Goal: Task Accomplishment & Management: Manage account settings

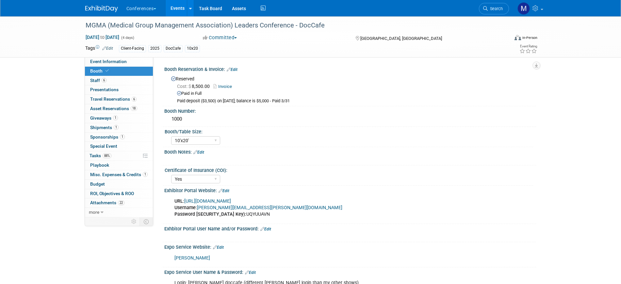
select select "10'x20'"
select select "Yes"
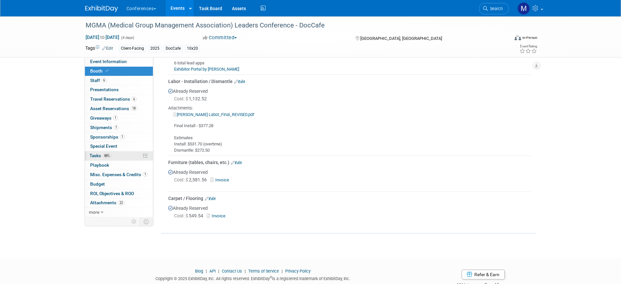
click at [105, 158] on span "88%" at bounding box center [107, 155] width 9 height 5
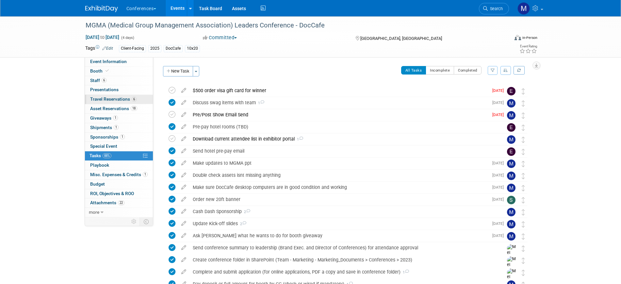
click at [136, 101] on link "6 Travel Reservations 6" at bounding box center [119, 99] width 68 height 9
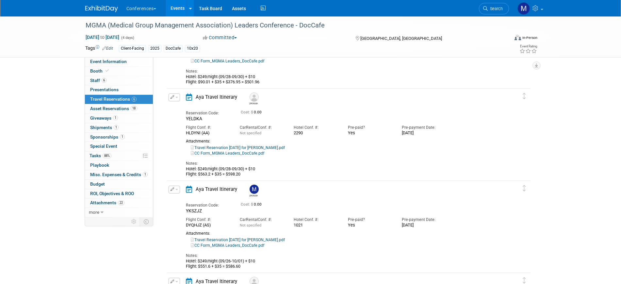
scroll to position [367, 0]
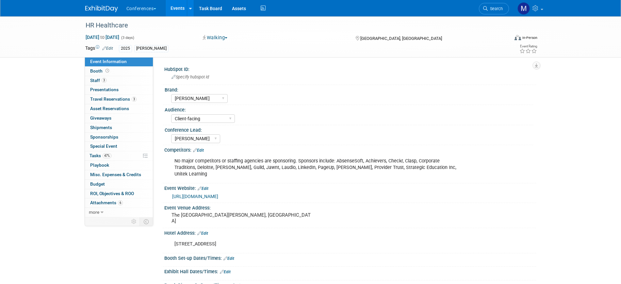
select select "[PERSON_NAME]"
select select "Client-facing"
select select "[PERSON_NAME]"
click at [116, 157] on link "47% Tasks 47%" at bounding box center [119, 155] width 68 height 9
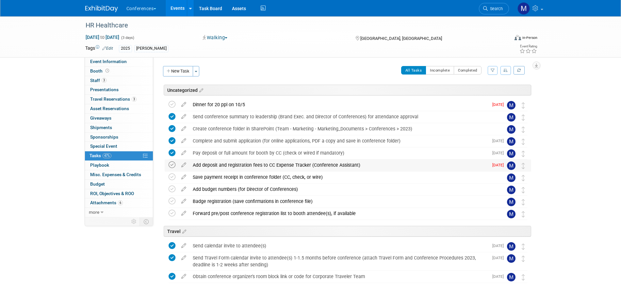
click at [171, 164] on icon at bounding box center [172, 164] width 7 height 7
click at [172, 176] on icon at bounding box center [172, 177] width 7 height 7
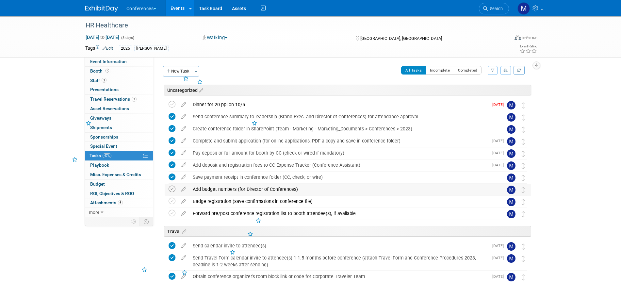
click at [172, 189] on icon at bounding box center [172, 189] width 7 height 7
click at [172, 198] on icon at bounding box center [172, 201] width 7 height 7
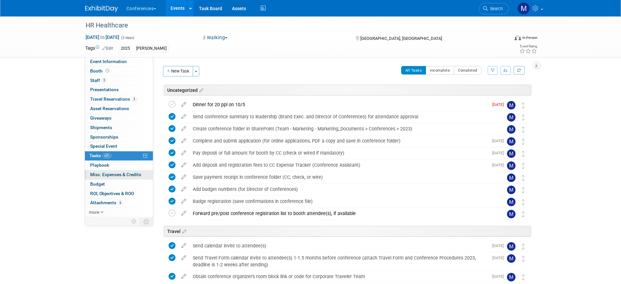
click at [124, 174] on span "Misc. Expenses & Credits 0" at bounding box center [115, 174] width 51 height 5
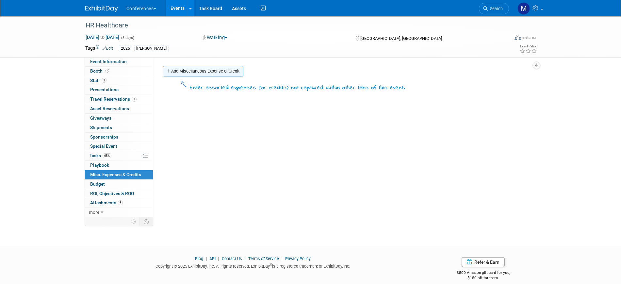
click at [214, 72] on link "Add Miscellaneous Expense or Credit" at bounding box center [203, 71] width 80 height 10
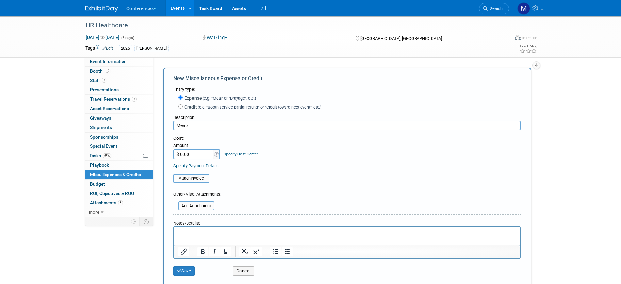
type input "Meals"
click at [233, 236] on html at bounding box center [347, 231] width 346 height 9
click at [193, 154] on input "$ 0.00" at bounding box center [194, 154] width 41 height 10
type input "$ 900.00"
click at [185, 273] on button "Save" at bounding box center [185, 270] width 22 height 9
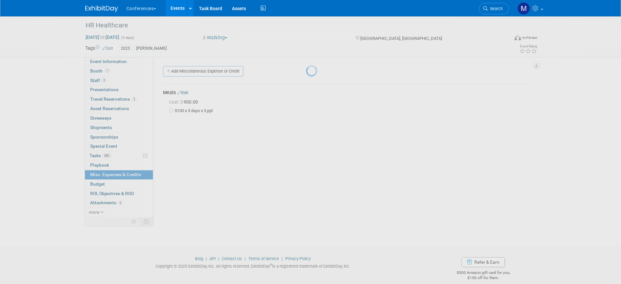
scroll to position [8, 0]
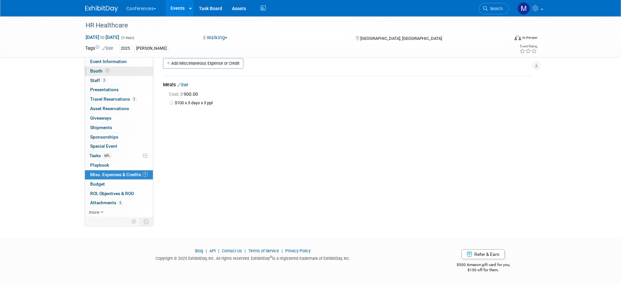
click at [128, 70] on link "Booth" at bounding box center [119, 71] width 68 height 9
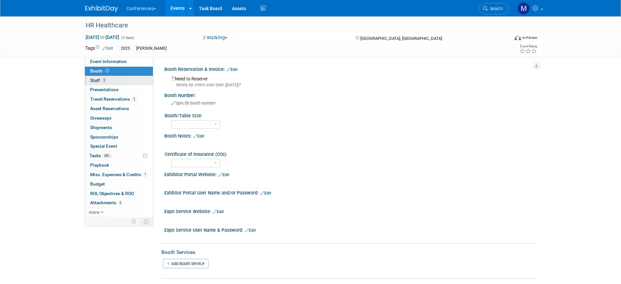
click at [134, 82] on link "3 Staff 3" at bounding box center [119, 80] width 68 height 9
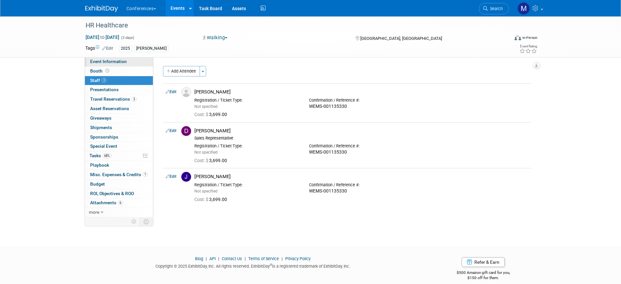
click at [127, 62] on link "Event Information" at bounding box center [119, 61] width 68 height 9
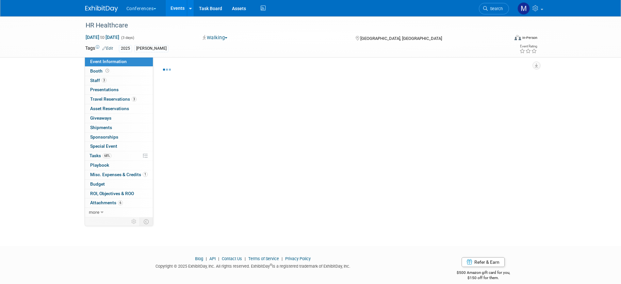
select select "[PERSON_NAME]"
select select "Client-facing"
select select "[PERSON_NAME]"
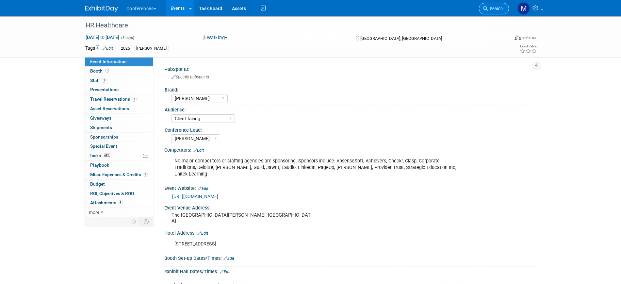
click at [496, 6] on link "Search" at bounding box center [494, 8] width 30 height 11
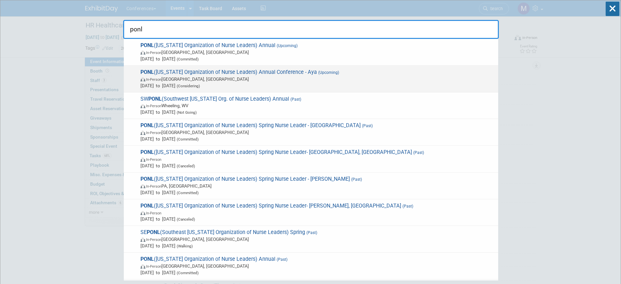
type input "ponl"
click at [247, 72] on span "PONL (Pennsylvania Organization of Nurse Leaders) Annual Conference - Aya (Upco…" at bounding box center [317, 79] width 357 height 20
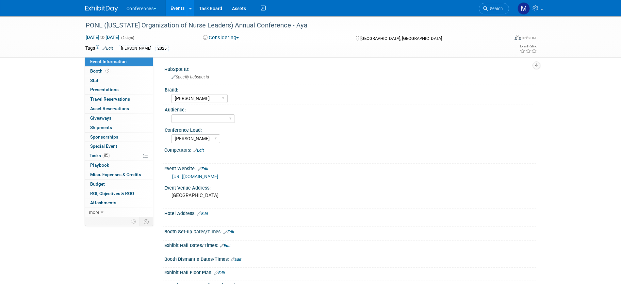
select select "[PERSON_NAME]"
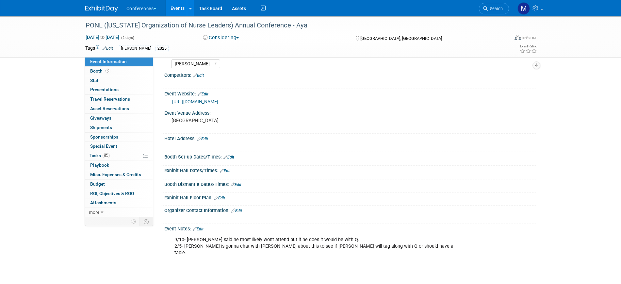
scroll to position [75, 0]
click at [224, 35] on button "Considering" at bounding box center [221, 37] width 41 height 7
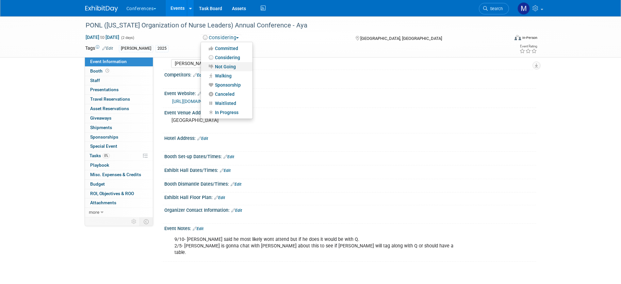
click at [228, 68] on link "Not Going" at bounding box center [227, 66] width 52 height 9
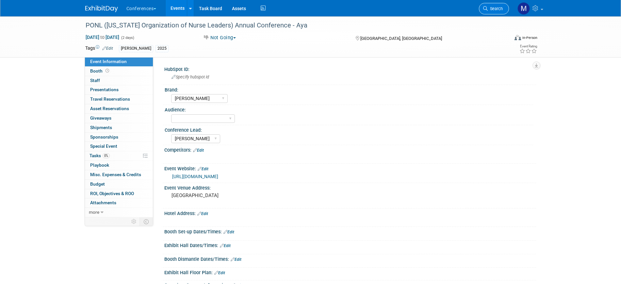
click at [490, 11] on link "Search" at bounding box center [494, 8] width 30 height 11
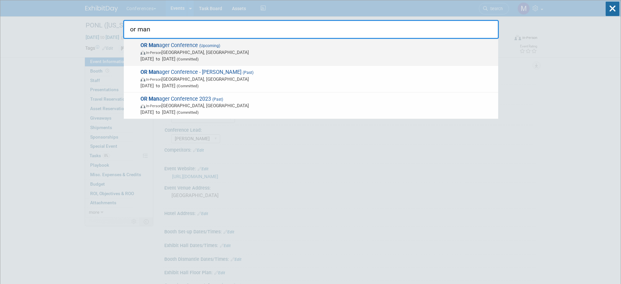
type input "or man"
click at [200, 50] on span "In-Person Anaheim, CA" at bounding box center [318, 52] width 355 height 7
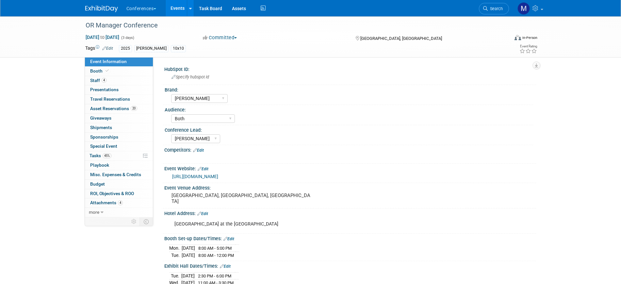
select select "[PERSON_NAME]"
select select "Both"
select select "[PERSON_NAME]"
click at [121, 79] on link "4 Staff 4" at bounding box center [119, 80] width 68 height 9
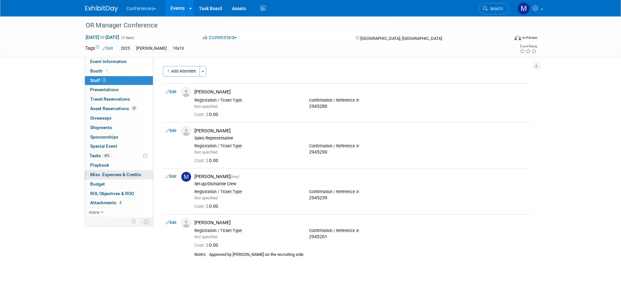
click at [111, 174] on span "Misc. Expenses & Credits 0" at bounding box center [115, 174] width 51 height 5
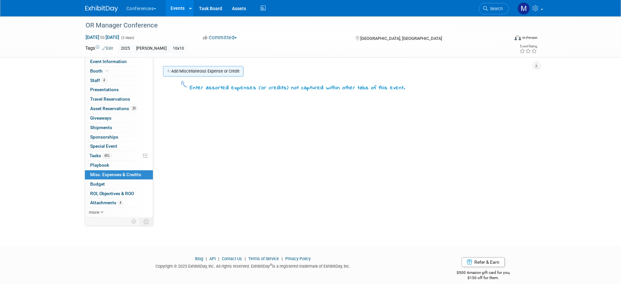
click at [224, 73] on link "Add Miscellaneous Expense or Credit" at bounding box center [203, 71] width 80 height 10
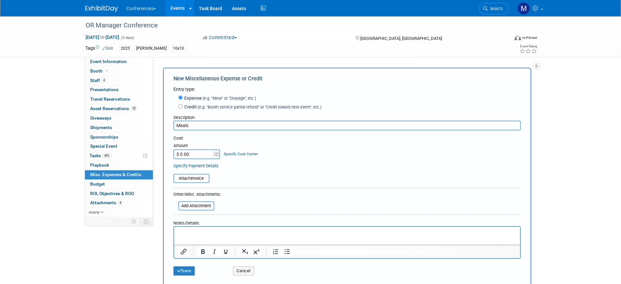
type input "Meals"
click at [197, 236] on html at bounding box center [347, 231] width 346 height 9
click at [194, 151] on input "$ 0.00" at bounding box center [194, 154] width 41 height 10
type input "$ 1,200.00"
click at [190, 274] on button "Save" at bounding box center [185, 270] width 22 height 9
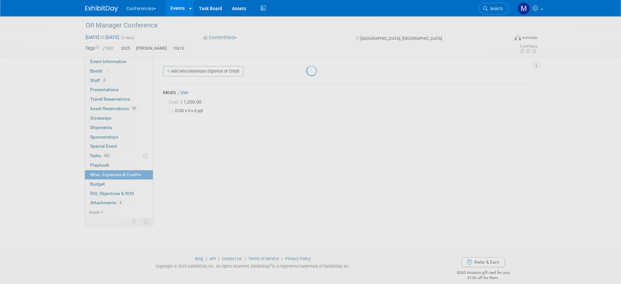
scroll to position [8, 0]
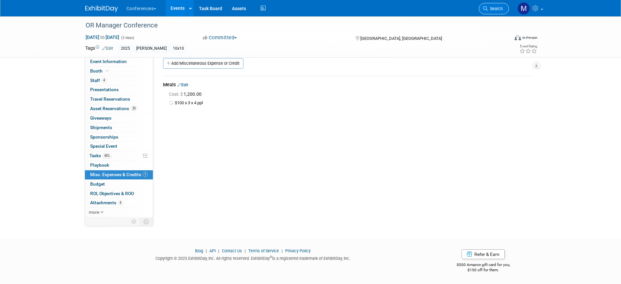
click at [495, 9] on span "Search" at bounding box center [495, 8] width 15 height 5
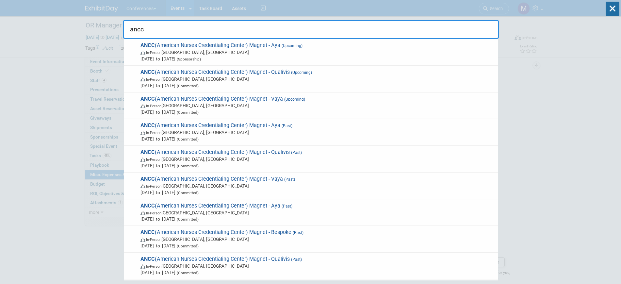
type input "ancc"
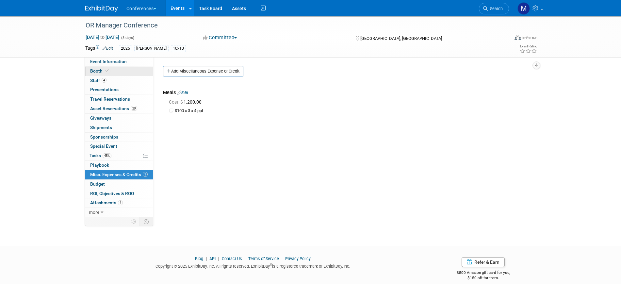
click at [117, 70] on link "Booth" at bounding box center [119, 71] width 68 height 9
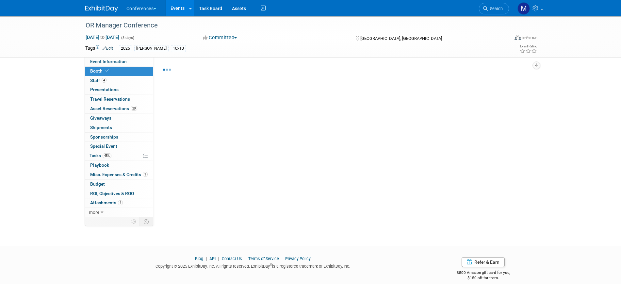
select select "10'x10'"
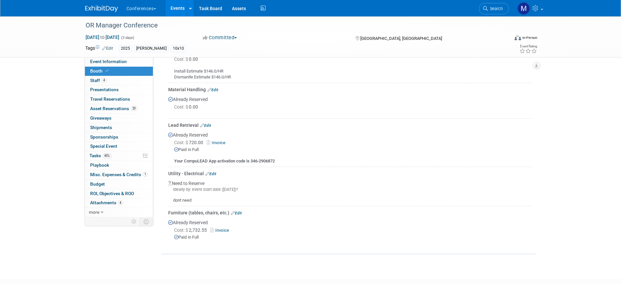
scroll to position [329, 0]
click at [220, 228] on link "Invoice" at bounding box center [221, 230] width 21 height 5
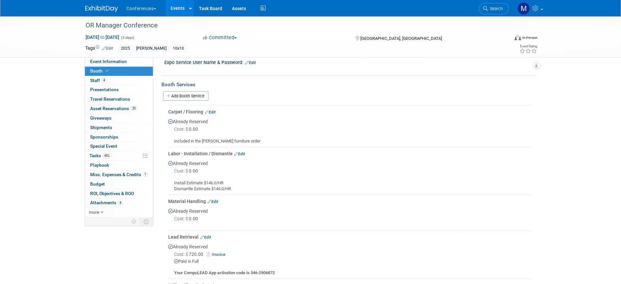
scroll to position [216, 0]
click at [210, 110] on link "Edit" at bounding box center [210, 112] width 11 height 5
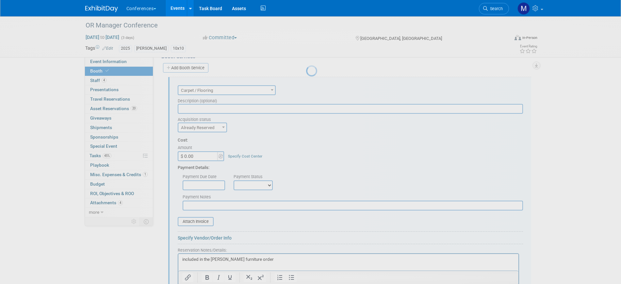
scroll to position [0, 0]
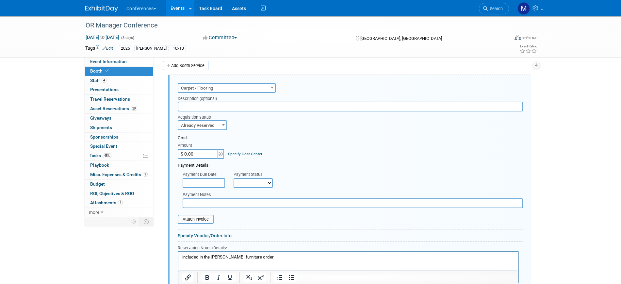
click at [192, 155] on input "$ 0.00" at bounding box center [198, 154] width 41 height 10
type input "$ 313.15"
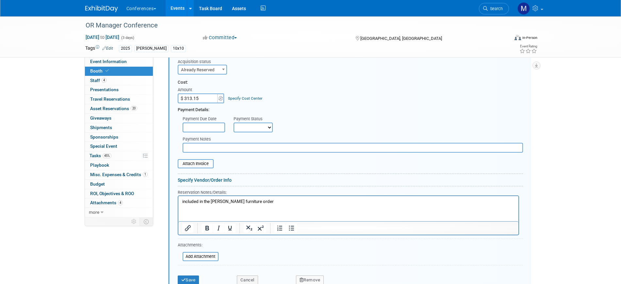
click at [182, 203] on p "included in the Freeman furniture order" at bounding box center [348, 202] width 333 height 6
click at [262, 203] on p "included in the Freeman furniture order" at bounding box center [348, 202] width 333 height 6
click at [256, 123] on select "Not Paid Yet Partially Paid Paid in Full" at bounding box center [253, 128] width 39 height 10
select select "1"
click at [234, 123] on select "Not Paid Yet Partially Paid Paid in Full" at bounding box center [253, 128] width 39 height 10
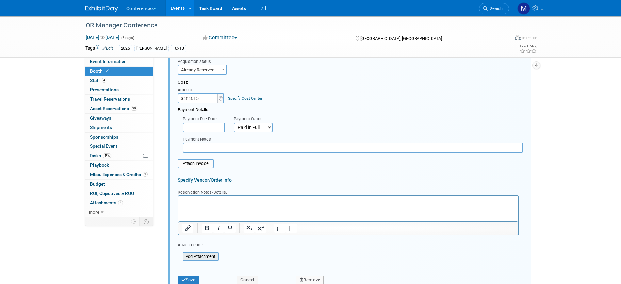
click at [198, 257] on input "file" at bounding box center [179, 257] width 78 height 8
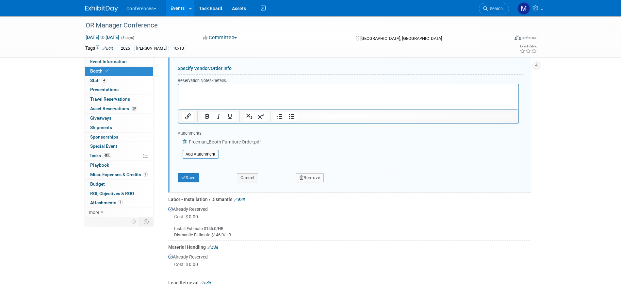
scroll to position [434, 0]
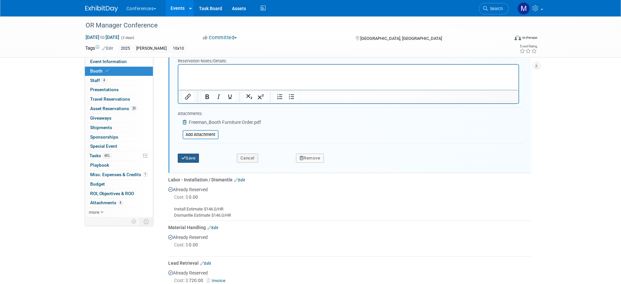
click at [193, 159] on button "Save" at bounding box center [189, 158] width 22 height 9
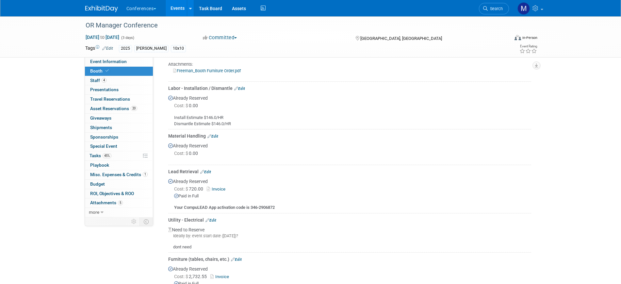
scroll to position [295, 0]
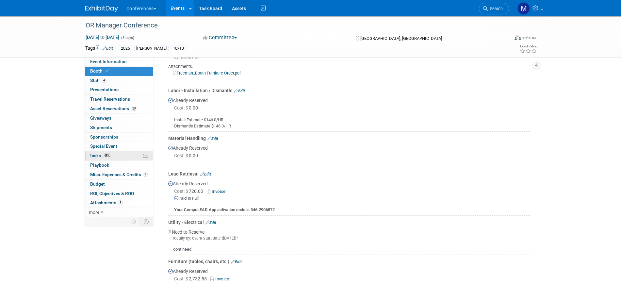
click at [100, 156] on span "Tasks 45%" at bounding box center [101, 155] width 22 height 5
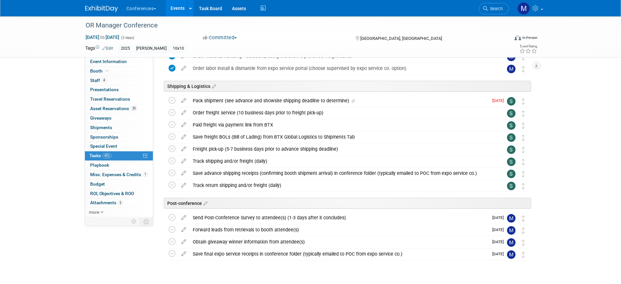
scroll to position [367, 0]
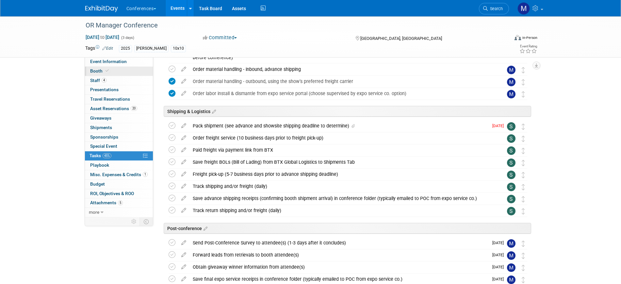
click at [102, 68] on span "Booth" at bounding box center [100, 70] width 20 height 5
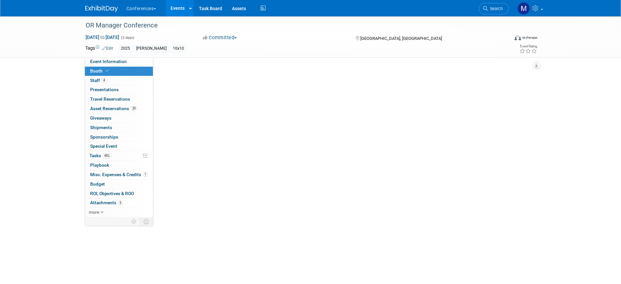
scroll to position [0, 0]
select select "10'x10'"
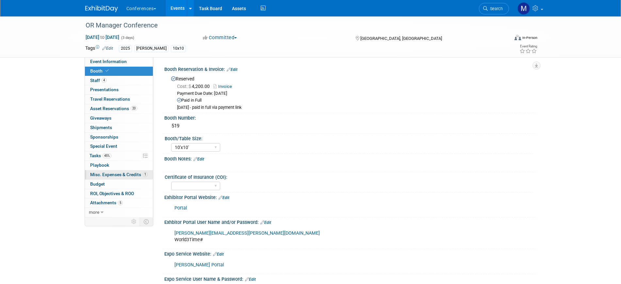
click at [117, 175] on span "Misc. Expenses & Credits 1" at bounding box center [119, 174] width 58 height 5
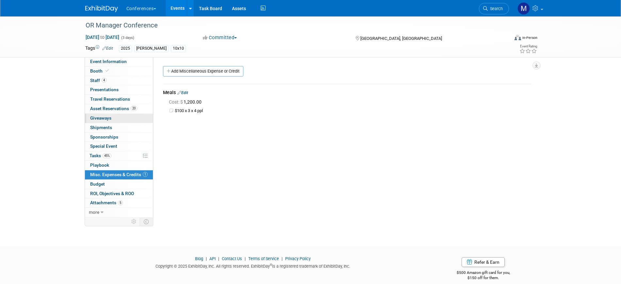
click at [120, 115] on link "0 Giveaways 0" at bounding box center [119, 118] width 68 height 9
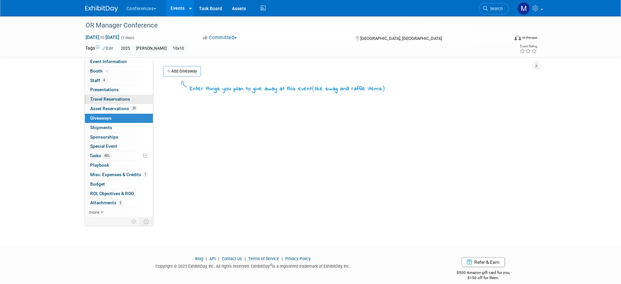
click at [116, 96] on span "Travel Reservations 0" at bounding box center [110, 98] width 40 height 5
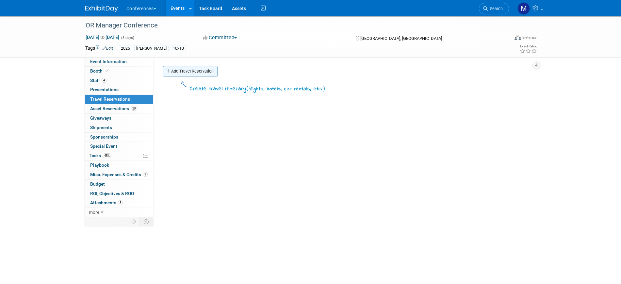
click at [188, 71] on link "Add Travel Reservation" at bounding box center [190, 71] width 55 height 10
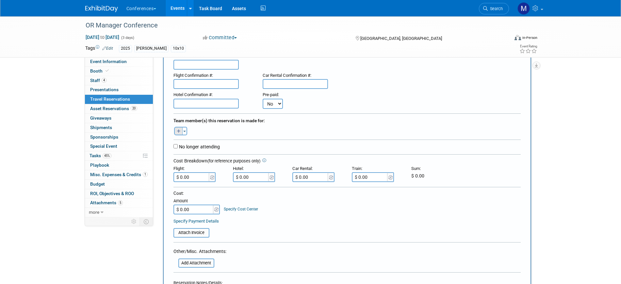
scroll to position [62, 0]
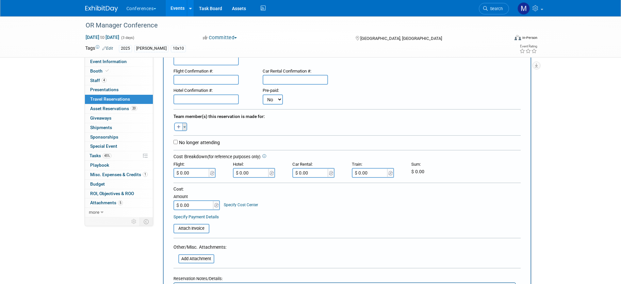
click at [185, 127] on span "button" at bounding box center [184, 126] width 3 height 1
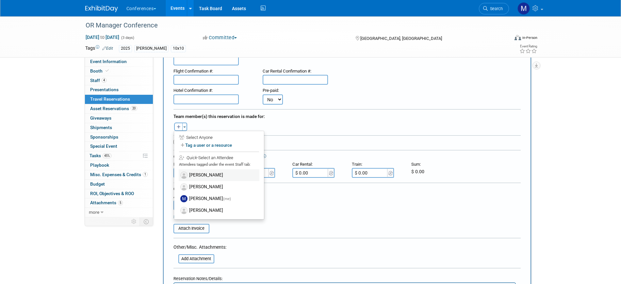
click at [194, 173] on label "[PERSON_NAME]" at bounding box center [219, 175] width 81 height 12
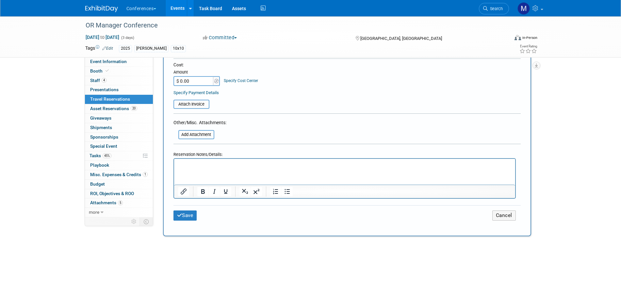
scroll to position [204, 0]
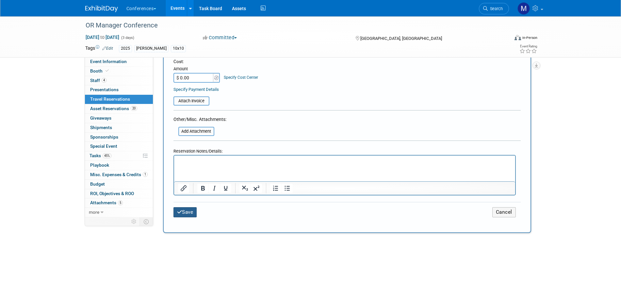
click at [188, 209] on button "Save" at bounding box center [186, 212] width 24 height 10
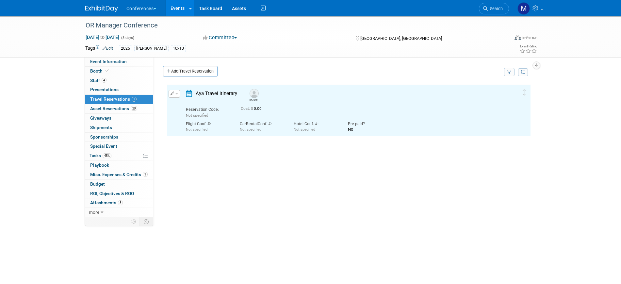
scroll to position [0, 0]
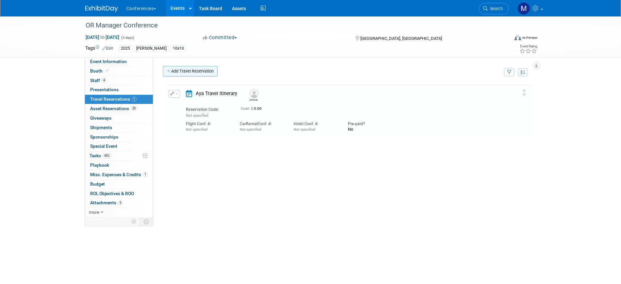
click at [196, 72] on link "Add Travel Reservation" at bounding box center [190, 71] width 55 height 10
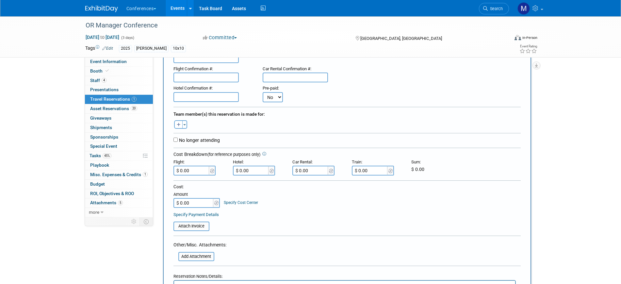
scroll to position [74, 0]
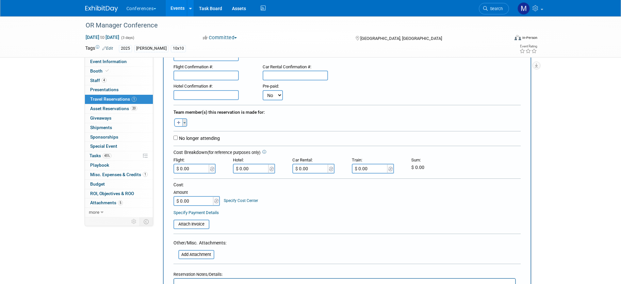
click at [185, 124] on span "button" at bounding box center [184, 122] width 3 height 1
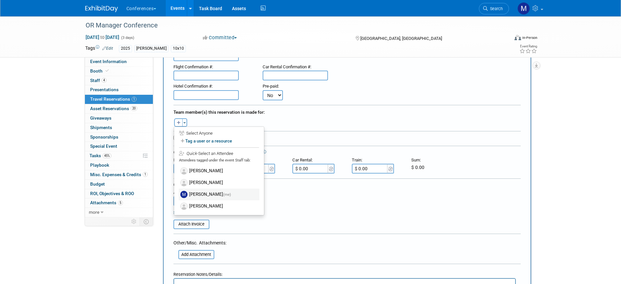
click at [195, 194] on label "Marygrace LeGros (me)" at bounding box center [219, 195] width 81 height 12
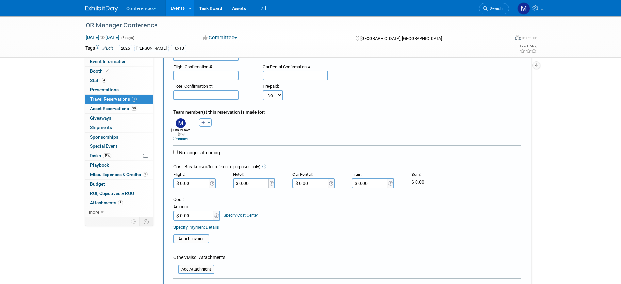
scroll to position [202, 0]
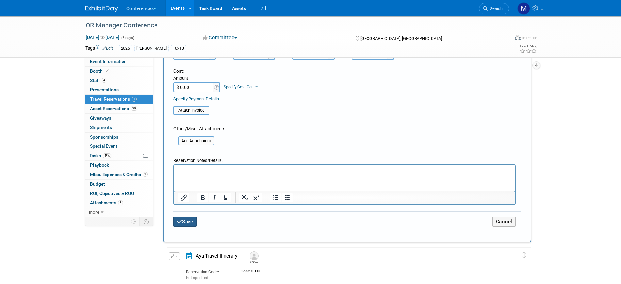
click at [187, 217] on button "Save" at bounding box center [186, 222] width 24 height 10
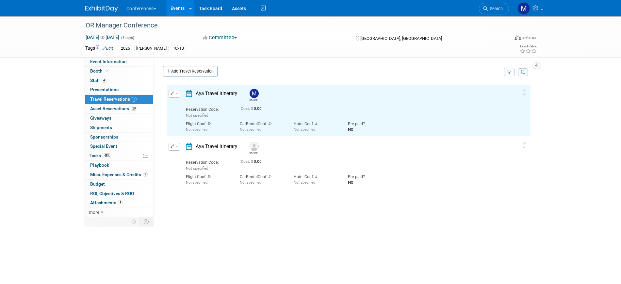
scroll to position [0, 0]
click at [194, 72] on link "Add Travel Reservation" at bounding box center [190, 71] width 55 height 10
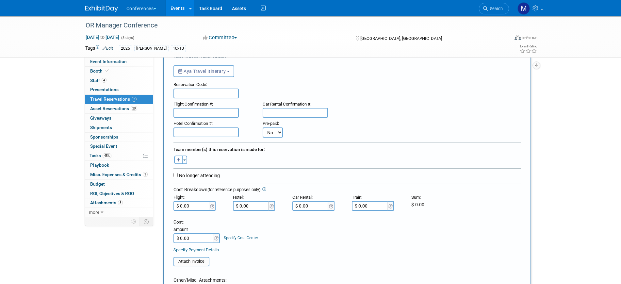
scroll to position [37, 0]
click at [184, 161] on button "Toggle Dropdown" at bounding box center [184, 159] width 5 height 8
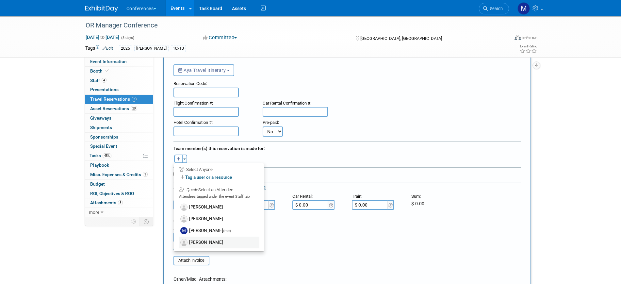
click at [197, 242] on label "[PERSON_NAME]" at bounding box center [219, 243] width 81 height 12
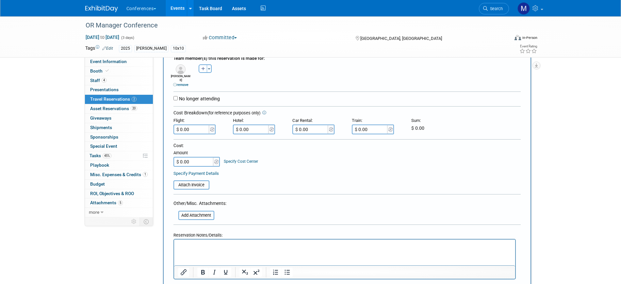
scroll to position [129, 0]
click at [196, 245] on p "Rich Text Area. Press ALT-0 for help." at bounding box center [345, 244] width 334 height 7
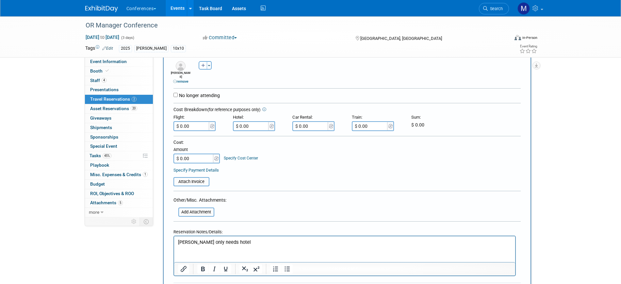
scroll to position [188, 0]
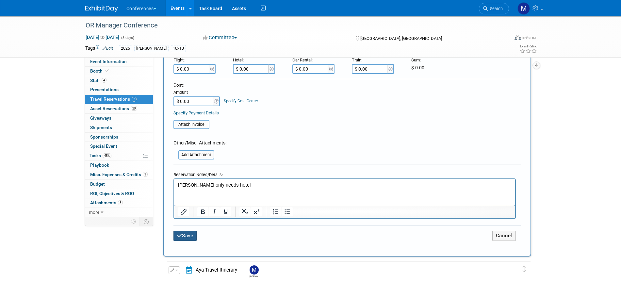
click at [189, 233] on button "Save" at bounding box center [186, 236] width 24 height 10
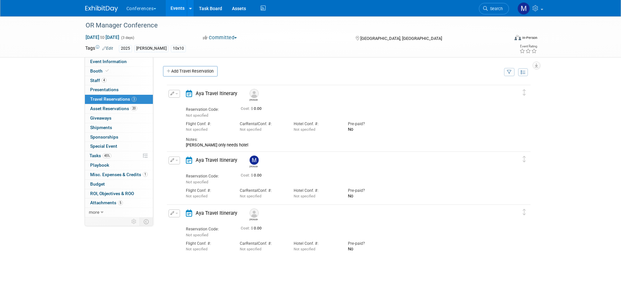
scroll to position [68, 0]
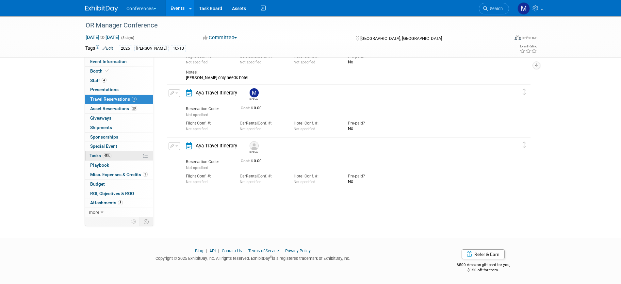
click at [108, 154] on span "45%" at bounding box center [107, 155] width 9 height 5
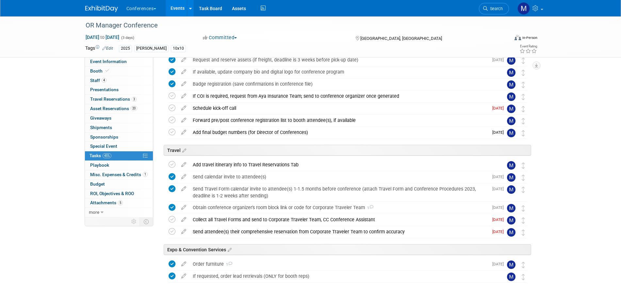
scroll to position [0, 0]
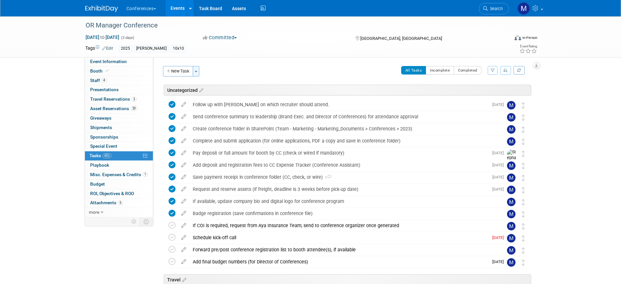
click at [198, 68] on button "Toggle Dropdown" at bounding box center [196, 71] width 7 height 10
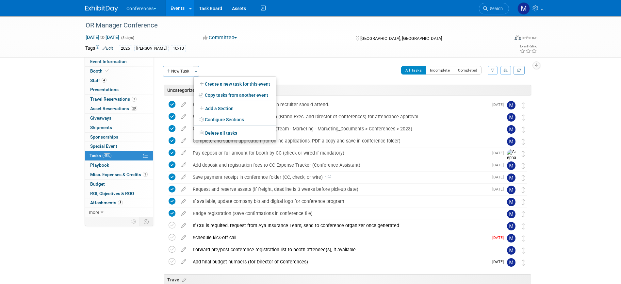
click at [232, 63] on div "HubSpot ID: Specify hubspot id Brand: Aya Bespoke Corporate Dawson DocCafe Educ…" at bounding box center [344, 137] width 383 height 160
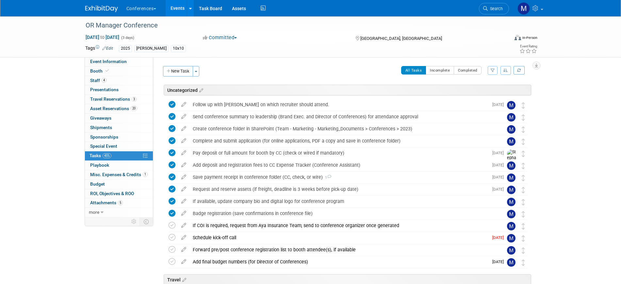
click at [232, 63] on div "HubSpot ID: Specify hubspot id Brand: Aya Bespoke Corporate Dawson DocCafe Educ…" at bounding box center [344, 137] width 383 height 160
click at [185, 73] on button "New Task" at bounding box center [178, 71] width 30 height 10
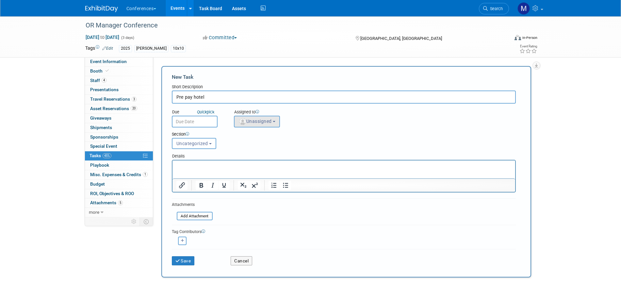
type input "Pre pay hotel"
click at [255, 125] on button "Unassigned" at bounding box center [257, 122] width 46 height 12
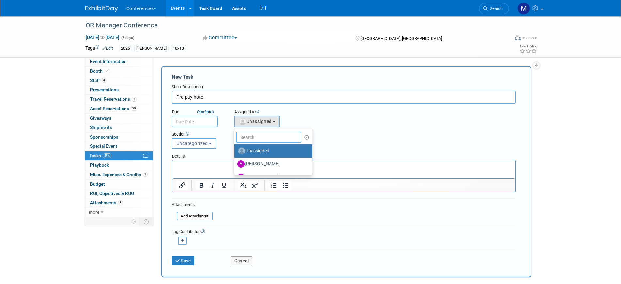
click at [258, 140] on input "text" at bounding box center [268, 137] width 65 height 11
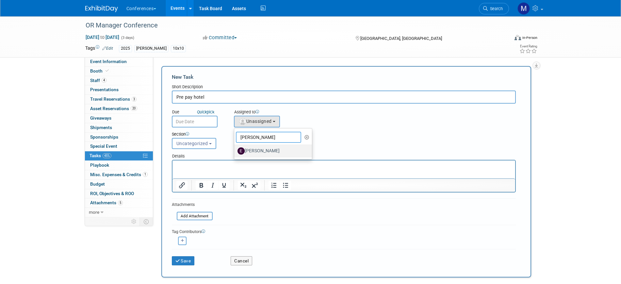
type input "erin"
click at [260, 150] on label "[PERSON_NAME]" at bounding box center [272, 151] width 68 height 10
click at [235, 150] on input "[PERSON_NAME]" at bounding box center [233, 150] width 4 height 4
select select "05738ff0-bddb-4e68-890b-b446aa749597"
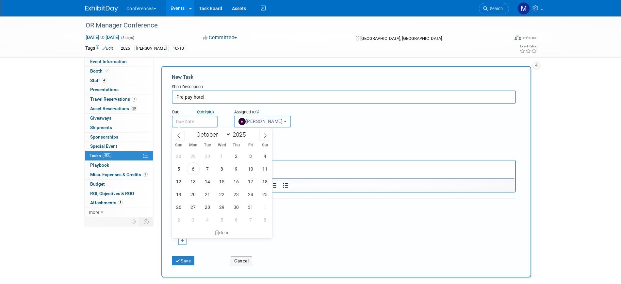
click at [203, 120] on input "text" at bounding box center [195, 122] width 46 height 12
click at [211, 194] on span "21" at bounding box center [207, 194] width 13 height 13
type input "Oct 21, 2025"
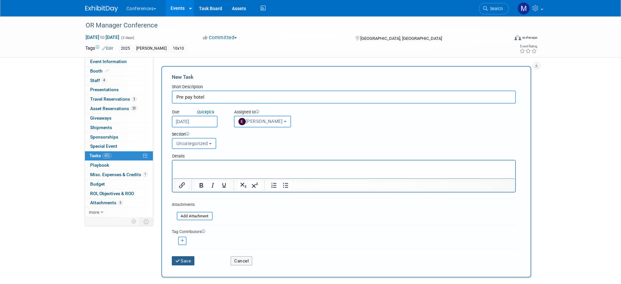
click at [189, 259] on button "Save" at bounding box center [183, 260] width 23 height 9
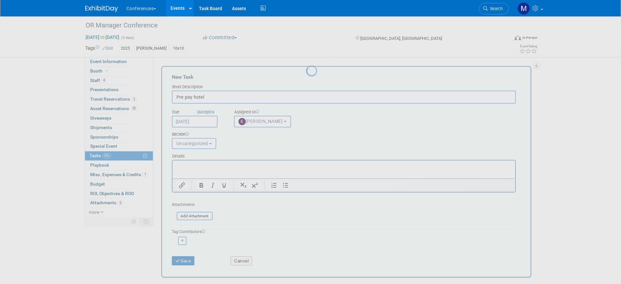
click at [306, 259] on div at bounding box center [310, 142] width 9 height 284
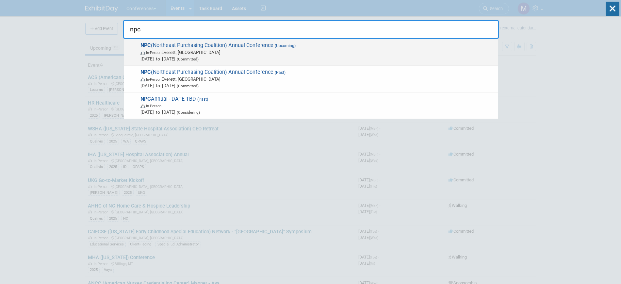
type input "npc"
click at [242, 49] on span "NPC (Northeast Purchasing Coalition) Annual Conference (Upcoming) In-Person [GE…" at bounding box center [317, 52] width 357 height 20
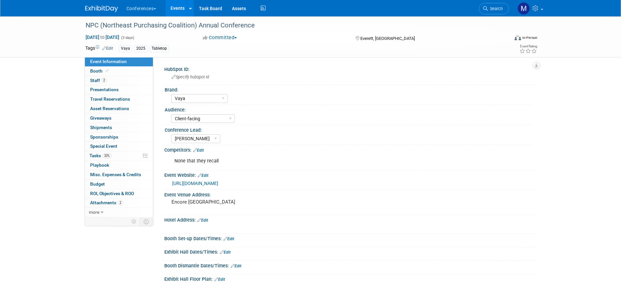
select select "Vaya"
select select "Client-facing"
select select "[PERSON_NAME]"
click at [242, 49] on div "Vaya 2025 Tabletop" at bounding box center [290, 48] width 342 height 7
click at [215, 182] on link "https://web.cvent.com/event/7d23d29a-7198-4de4-9455-d50eb99927e8/summary" at bounding box center [195, 183] width 46 height 5
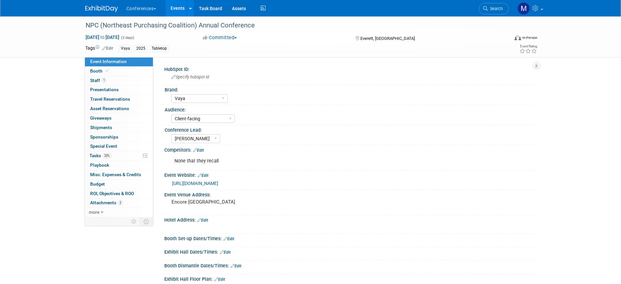
click at [208, 221] on link "Edit" at bounding box center [202, 220] width 11 height 5
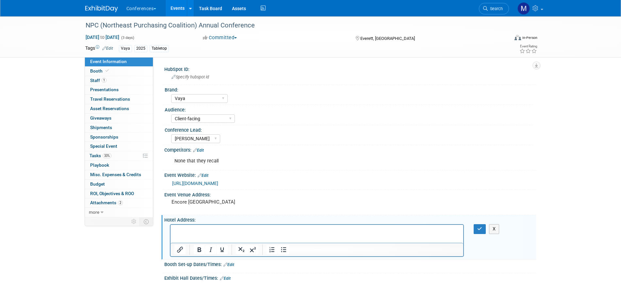
click at [199, 229] on p "Rich Text Area. Press ALT-0 for help." at bounding box center [317, 231] width 286 height 7
click at [198, 230] on p "Rich Text Area. Press ALT-0 for help." at bounding box center [317, 231] width 286 height 7
click at [479, 228] on icon "button" at bounding box center [480, 229] width 5 height 5
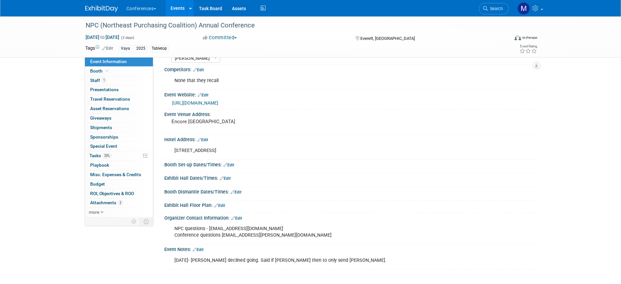
scroll to position [82, 0]
click at [259, 259] on div "[DATE]- [PERSON_NAME] declined going. Said if [PERSON_NAME] then to only send […" at bounding box center [317, 258] width 295 height 13
click at [262, 259] on div "[DATE]- [PERSON_NAME] declined going. Said if [PERSON_NAME] then to only send […" at bounding box center [317, 258] width 295 height 13
click at [203, 248] on link "Edit" at bounding box center [198, 248] width 11 height 5
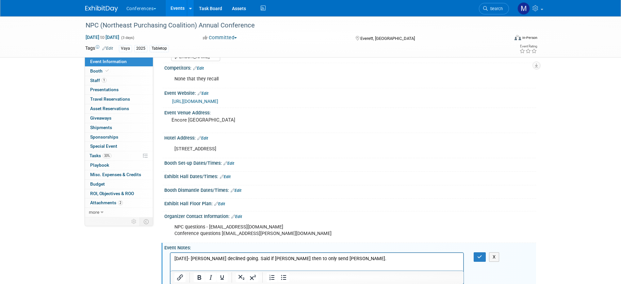
scroll to position [0, 0]
click at [262, 259] on p "[DATE]- [PERSON_NAME] declined going. Said if [PERSON_NAME] then to only send […" at bounding box center [317, 258] width 286 height 7
click at [257, 258] on p "[DATE]- [PERSON_NAME] declined going. Said if [PERSON_NAME] then to only send […" at bounding box center [317, 258] width 286 height 7
click at [483, 254] on button "button" at bounding box center [480, 256] width 12 height 9
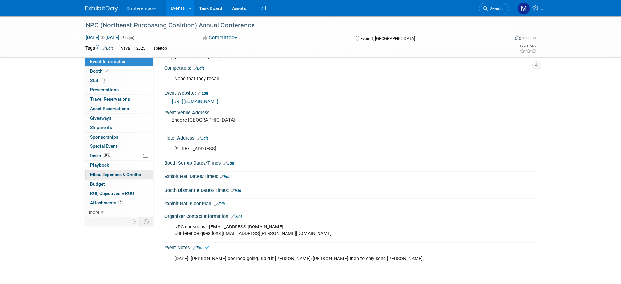
click at [120, 178] on link "0 Misc. Expenses & Credits 0" at bounding box center [119, 174] width 68 height 9
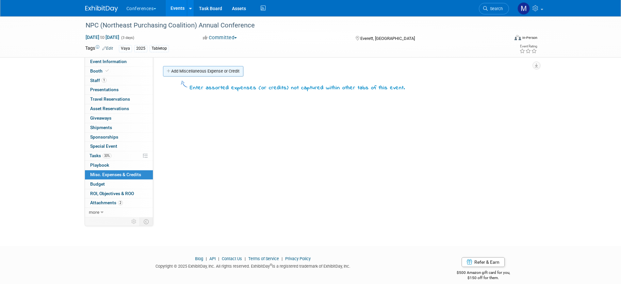
click at [214, 68] on link "Add Miscellaneous Expense or Credit" at bounding box center [203, 71] width 80 height 10
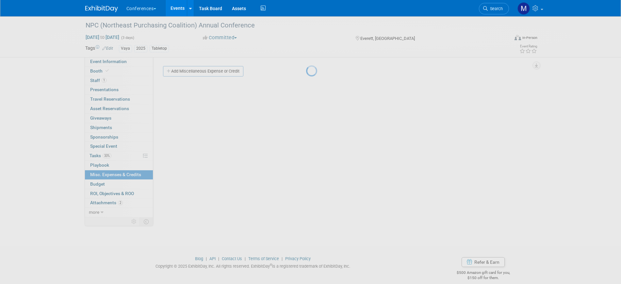
click at [306, 95] on div at bounding box center [310, 142] width 9 height 284
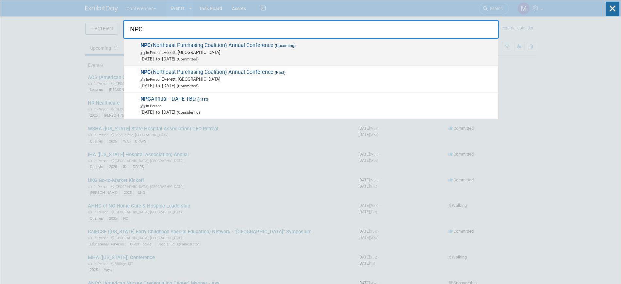
type input "NPC"
click at [262, 49] on span "NPC (Northeast Purchasing Coalition) Annual Conference (Upcoming) In-Person [GE…" at bounding box center [317, 52] width 357 height 20
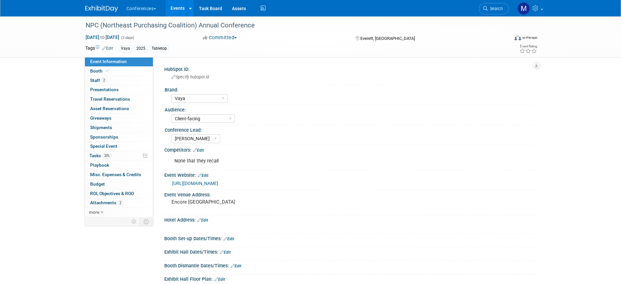
select select "Vaya"
select select "Client-facing"
select select "[PERSON_NAME]"
click at [114, 80] on link "2 Staff 2" at bounding box center [119, 80] width 68 height 9
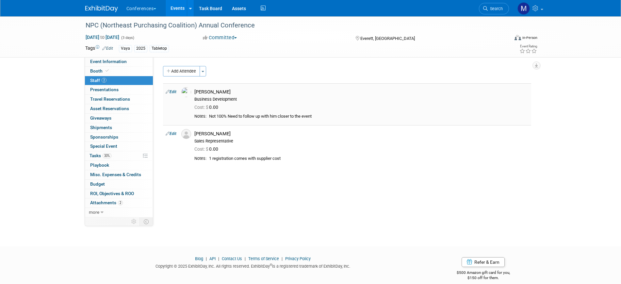
click at [175, 90] on link "Edit" at bounding box center [171, 92] width 11 height 5
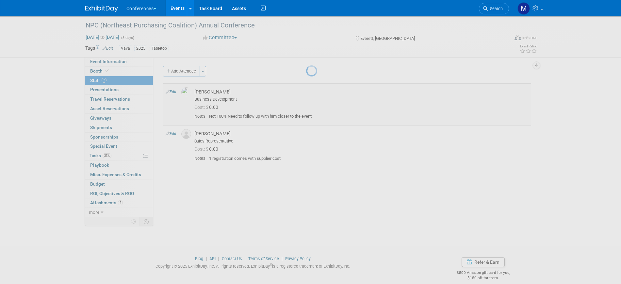
select select "7eb16d91-c17d-423a-83bf-b02cb0e63672"
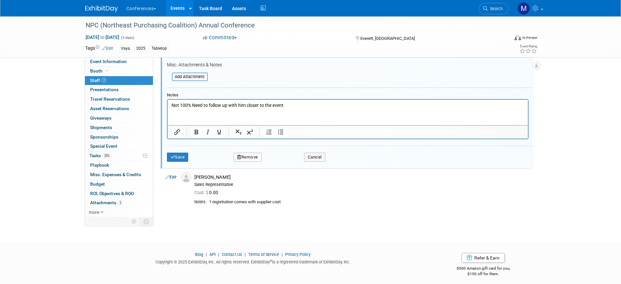
scroll to position [171, 0]
click at [245, 158] on button "Remove" at bounding box center [248, 156] width 28 height 9
click at [280, 160] on link "Yes" at bounding box center [283, 162] width 19 height 10
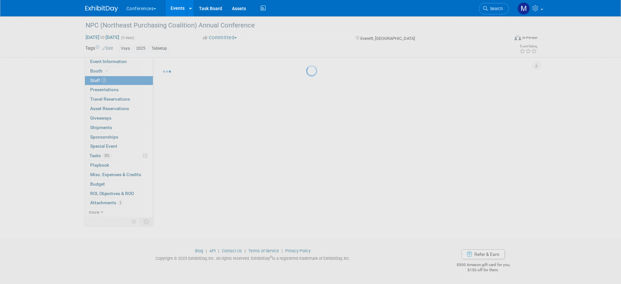
scroll to position [8, 0]
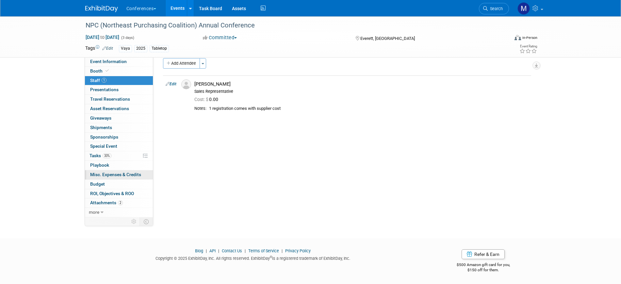
click at [107, 170] on link "0 Misc. Expenses & Credits 0" at bounding box center [119, 174] width 68 height 9
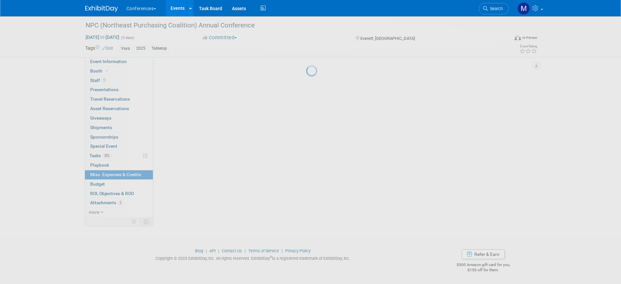
scroll to position [0, 0]
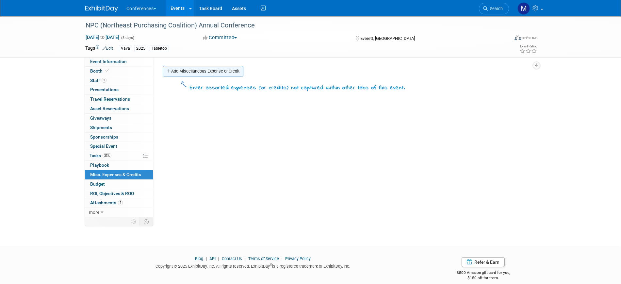
click at [189, 72] on link "Add Miscellaneous Expense or Credit" at bounding box center [203, 71] width 80 height 10
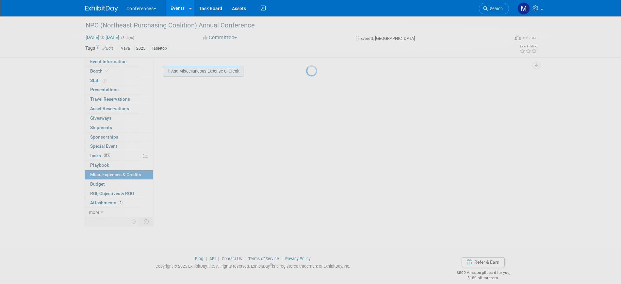
click at [306, 72] on div at bounding box center [310, 142] width 9 height 284
